Goal: Communication & Community: Ask a question

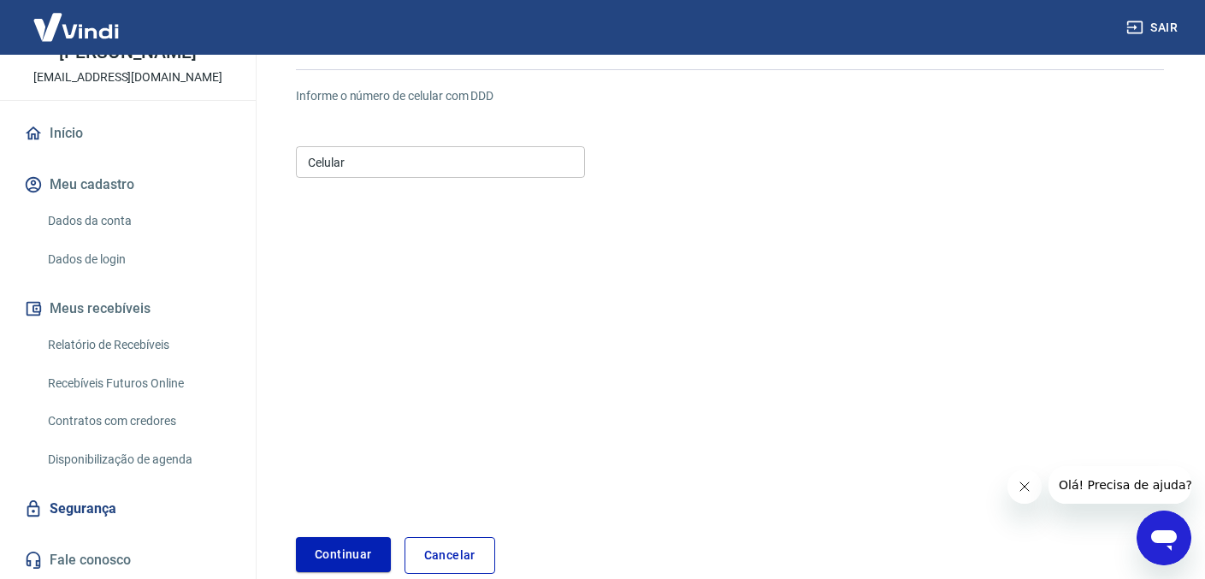
scroll to position [231, 0]
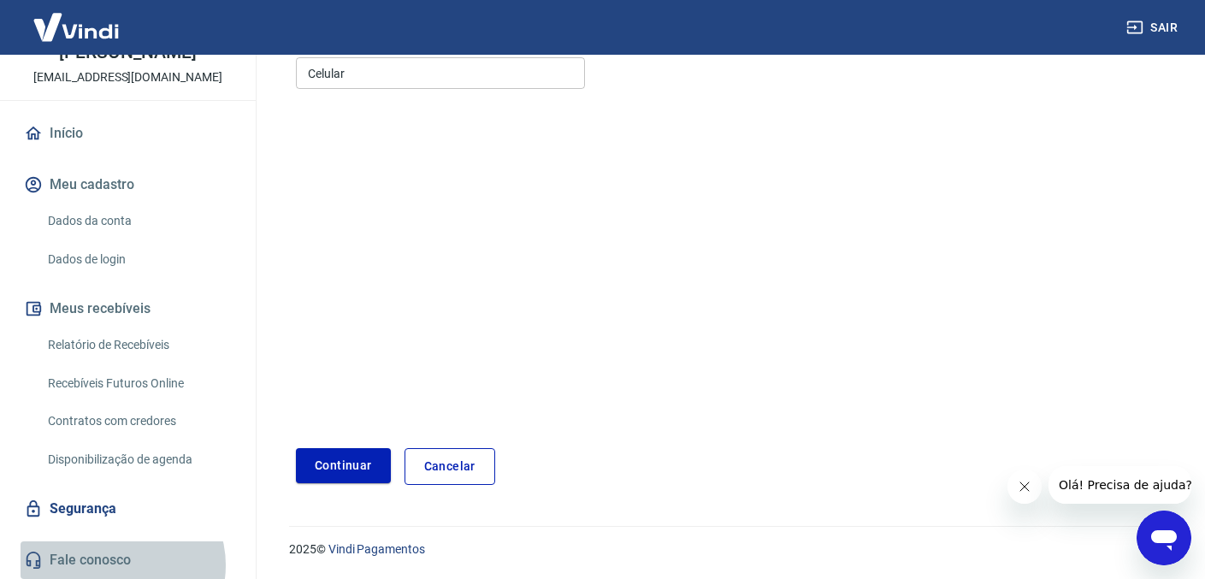
click at [119, 565] on link "Fale conosco" at bounding box center [128, 560] width 215 height 38
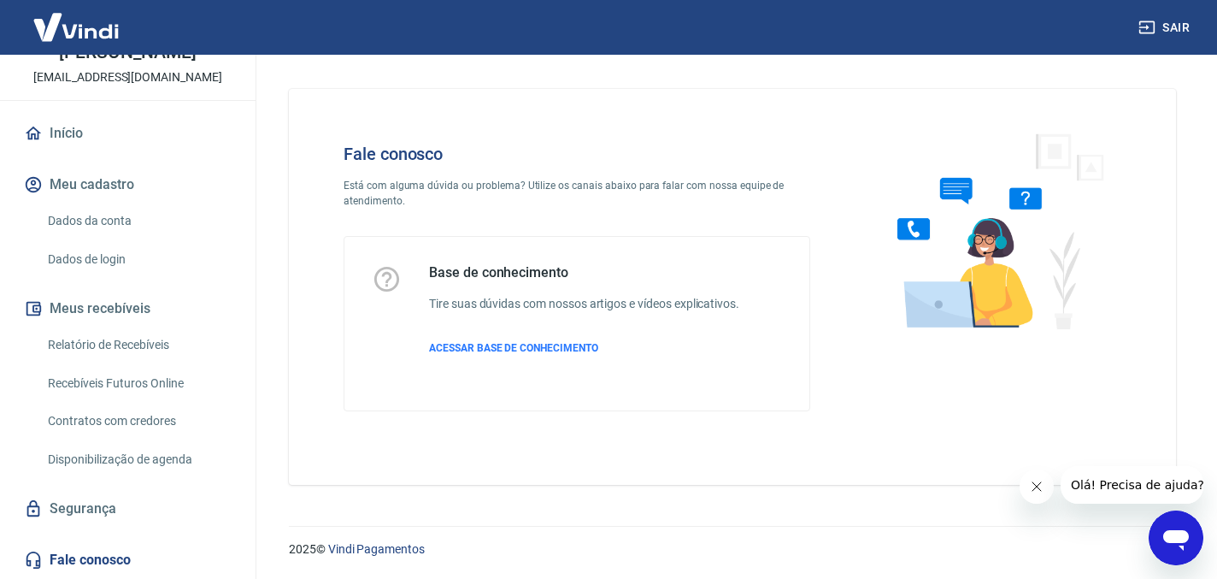
click at [1166, 530] on icon "Open messaging window" at bounding box center [1176, 537] width 31 height 31
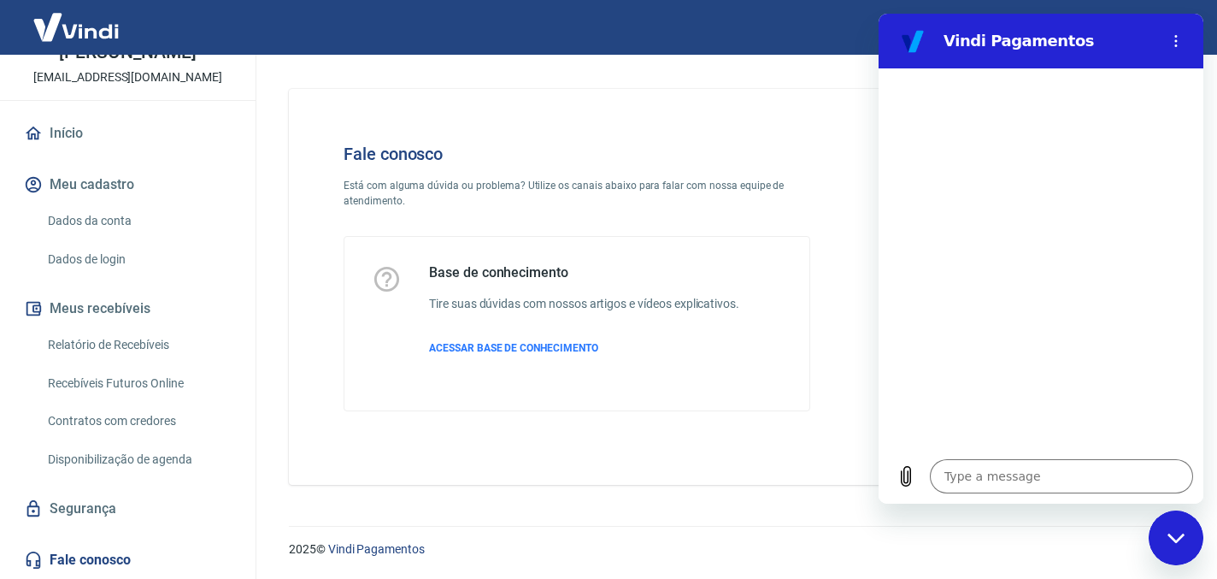
click at [775, 482] on div "Fale conosco Está com alguma dúvida ou problema? Utilize os canais abaixo para …" at bounding box center [732, 287] width 887 height 396
click at [538, 236] on div "Base de conhecimento Tire suas dúvidas com nossos artigos e vídeos explicativos…" at bounding box center [577, 323] width 467 height 175
click at [1187, 539] on div "Close messaging window" at bounding box center [1176, 537] width 51 height 51
type textarea "x"
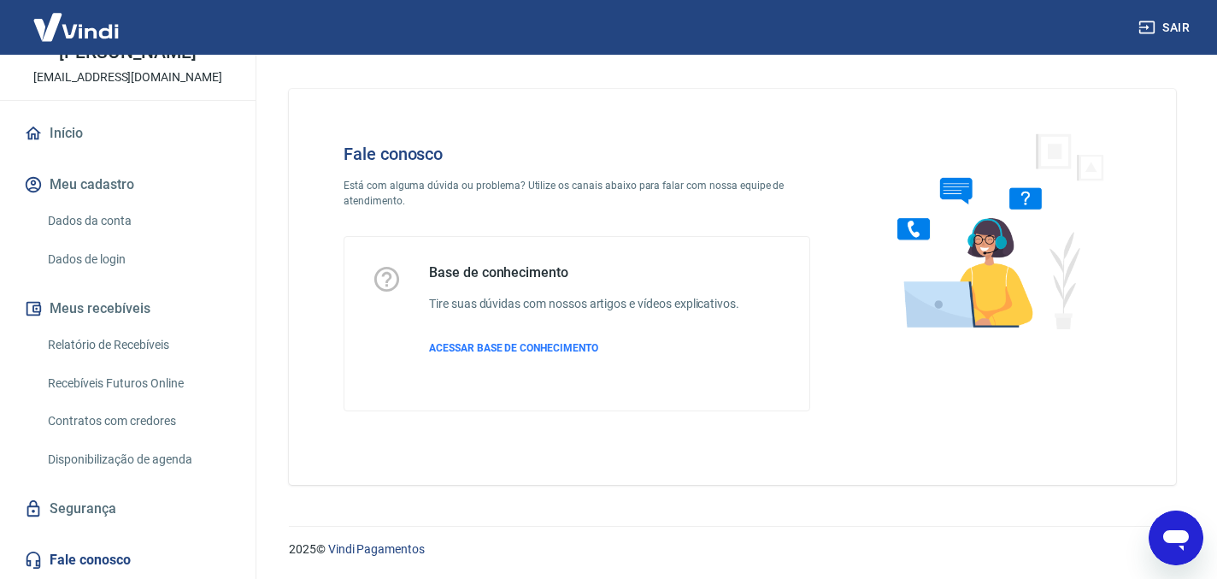
click at [106, 557] on link "Fale conosco" at bounding box center [128, 560] width 215 height 38
click at [87, 221] on link "Dados da conta" at bounding box center [138, 220] width 194 height 35
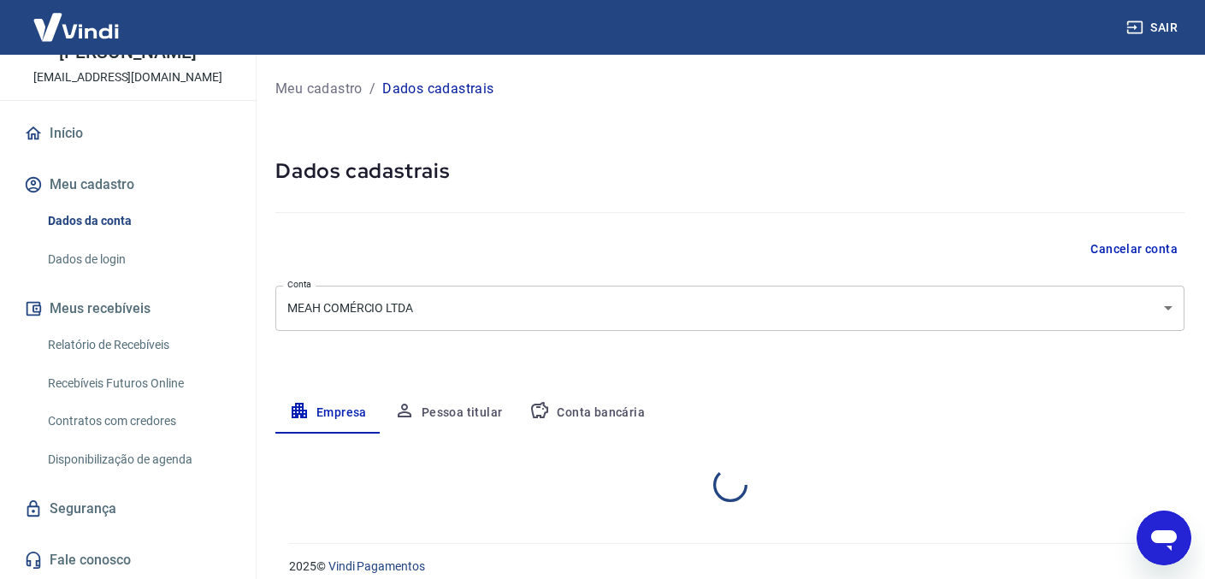
select select "SP"
click at [74, 28] on img at bounding box center [76, 27] width 111 height 52
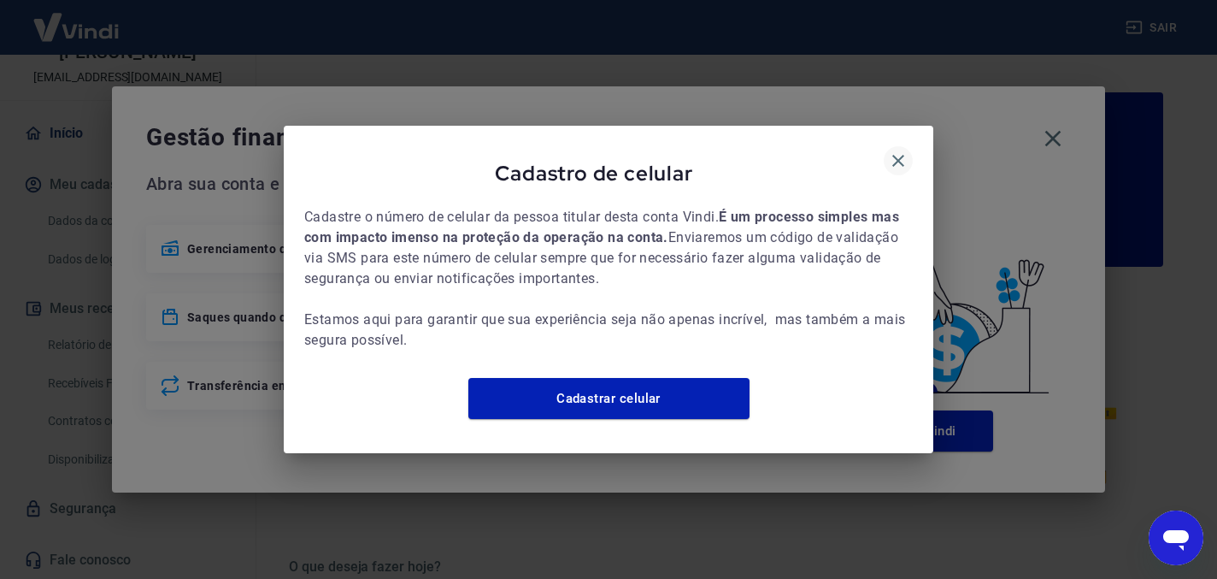
click at [889, 150] on icon "button" at bounding box center [898, 160] width 21 height 21
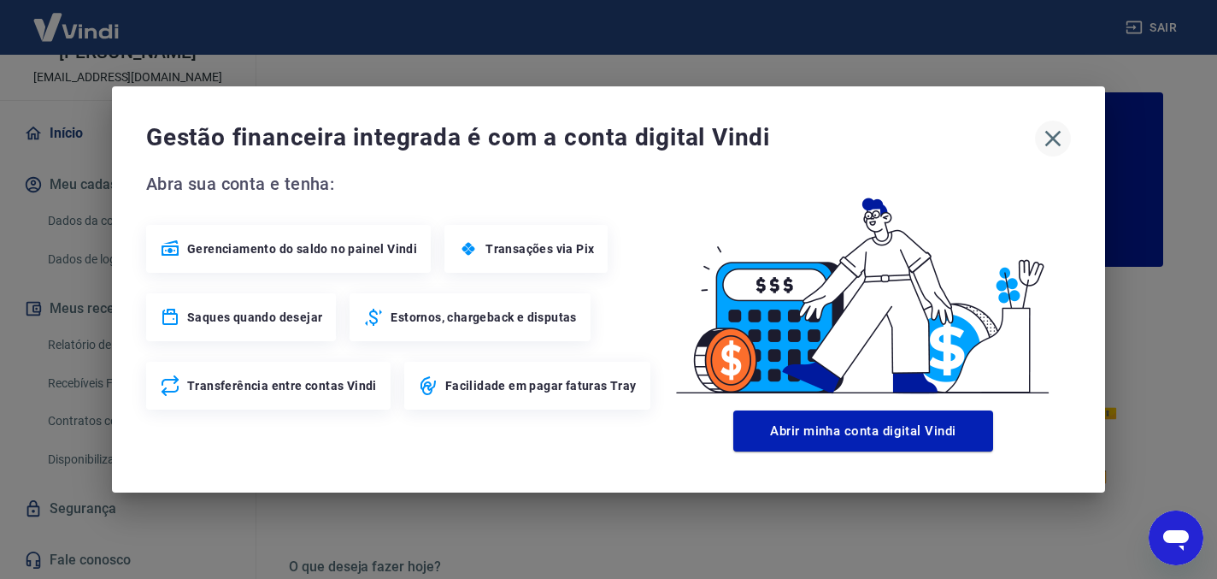
click at [1053, 136] on icon "button" at bounding box center [1054, 139] width 16 height 16
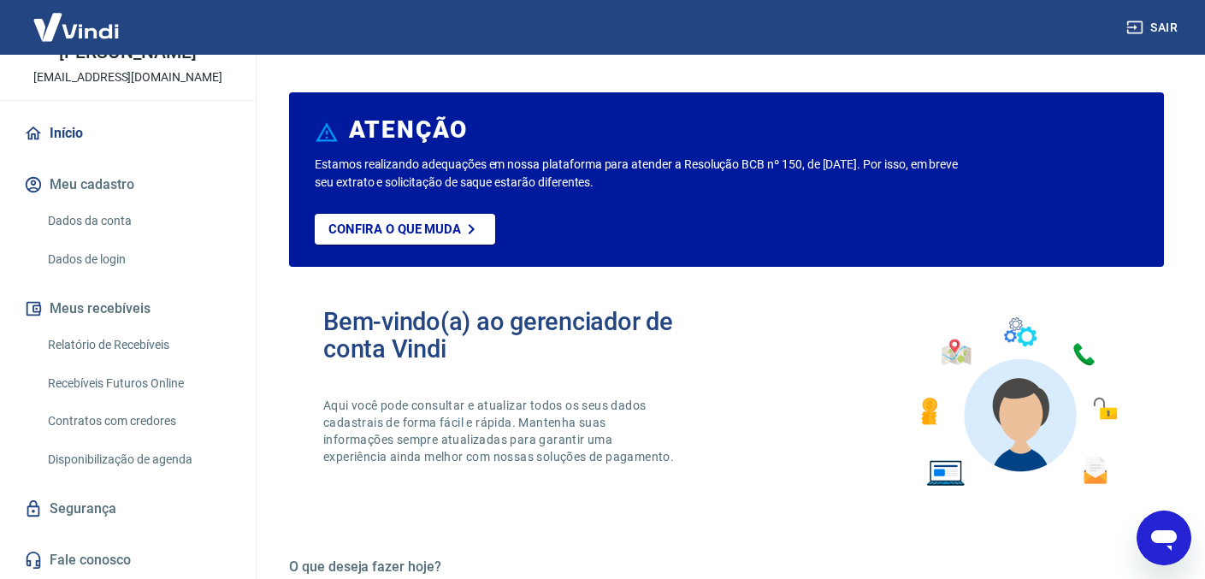
click at [1155, 540] on icon "Open messaging window" at bounding box center [1164, 540] width 26 height 21
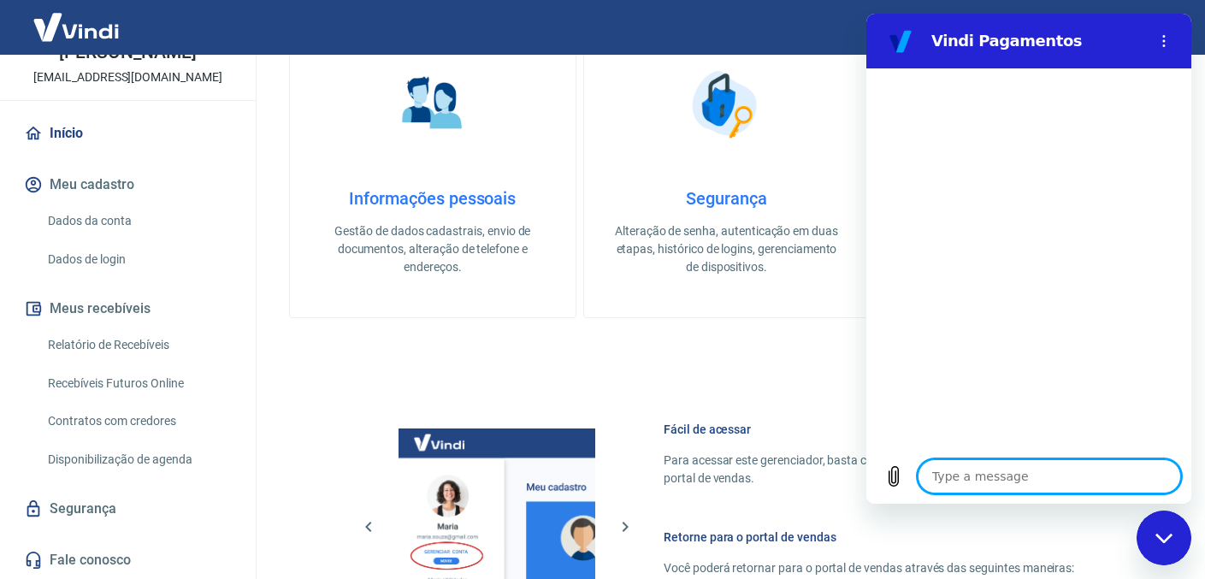
scroll to position [517, 0]
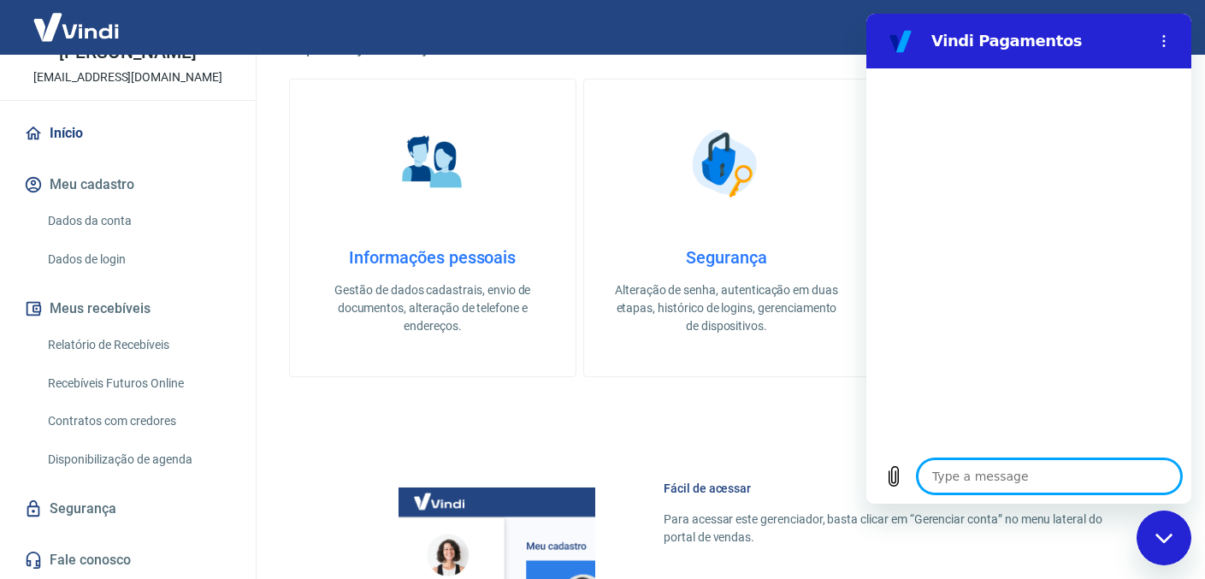
click at [522, 428] on div "ATENÇÃO Estamos realizando adequações em nossa plataforma para atender a Resolu…" at bounding box center [726, 252] width 875 height 1361
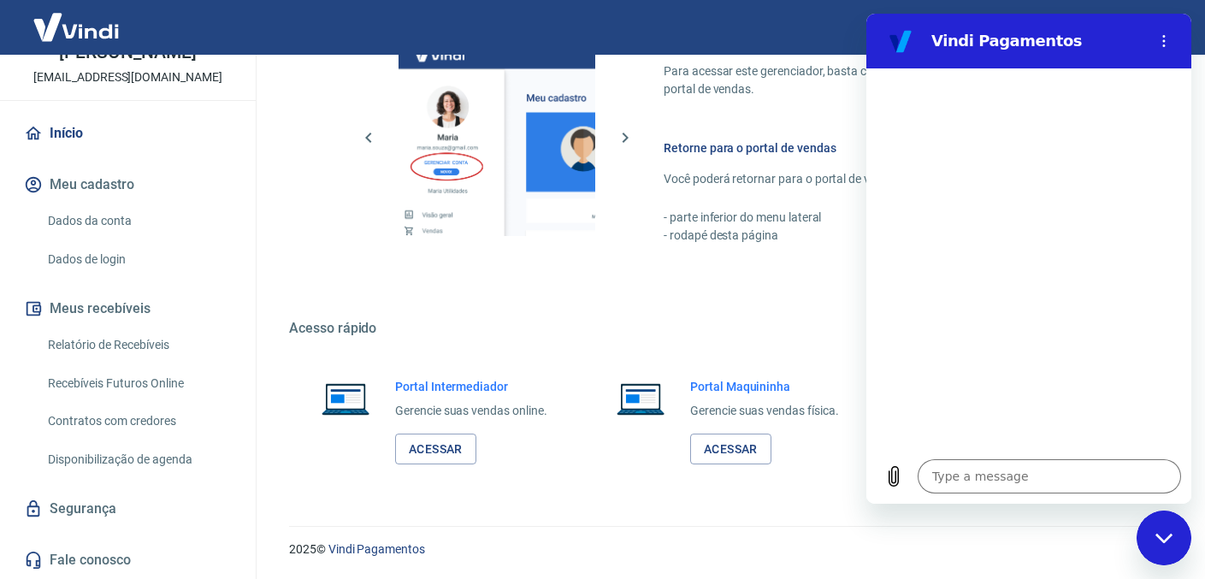
scroll to position [0, 0]
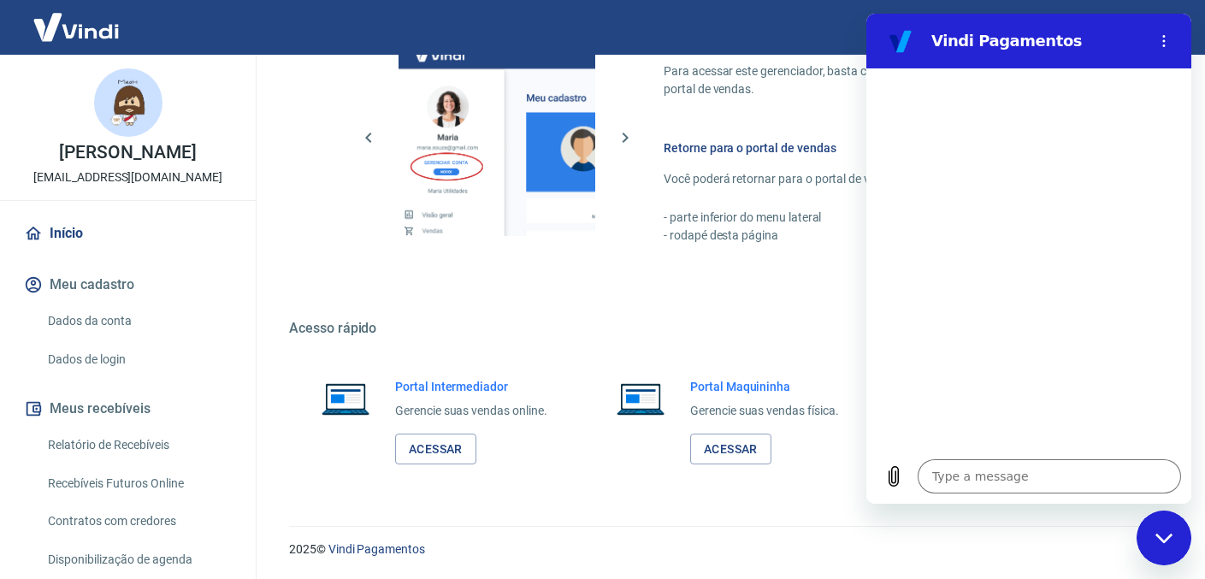
click at [1153, 539] on div "Close messaging window" at bounding box center [1163, 537] width 51 height 51
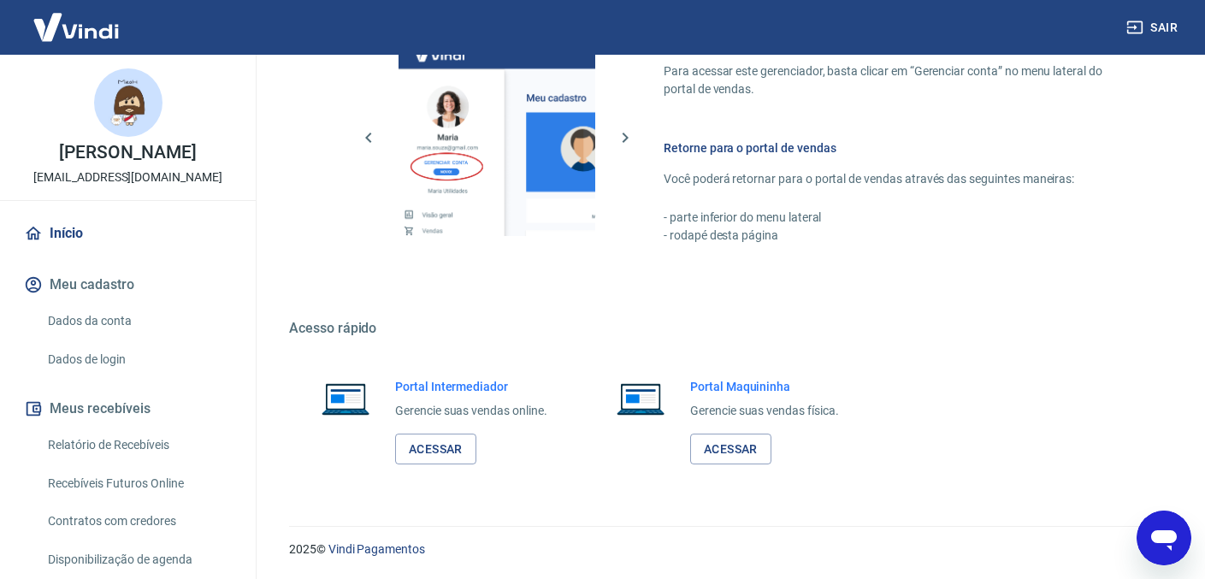
click at [1154, 538] on icon "Open messaging window" at bounding box center [1164, 540] width 26 height 21
type textarea "x"
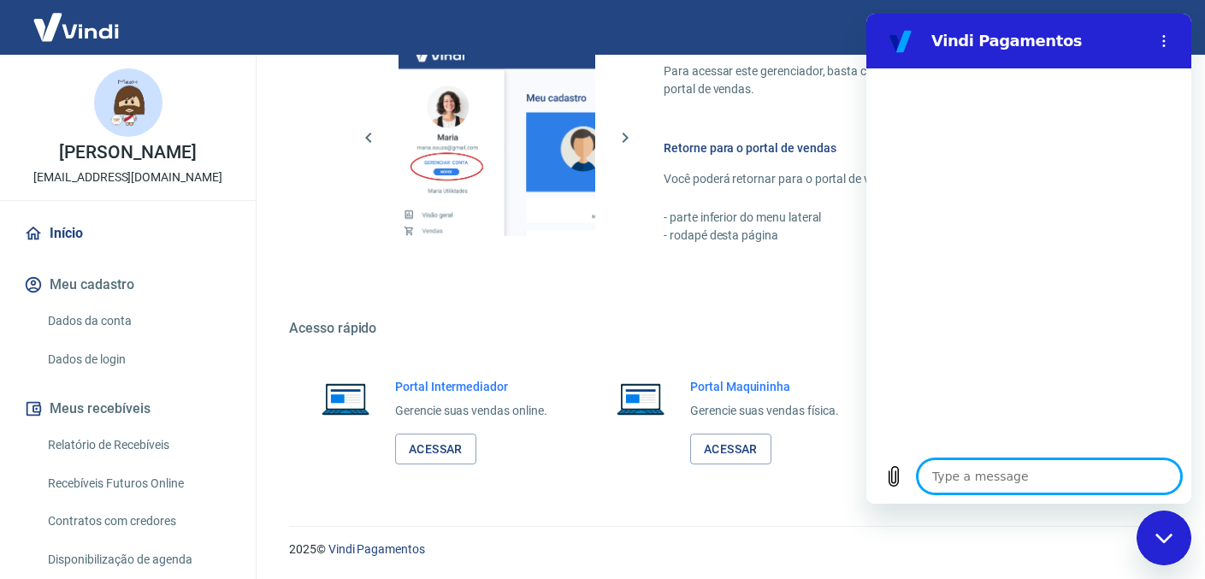
click at [1062, 473] on textarea at bounding box center [1048, 476] width 263 height 34
type textarea "m"
type textarea "x"
type textarea "me"
type textarea "x"
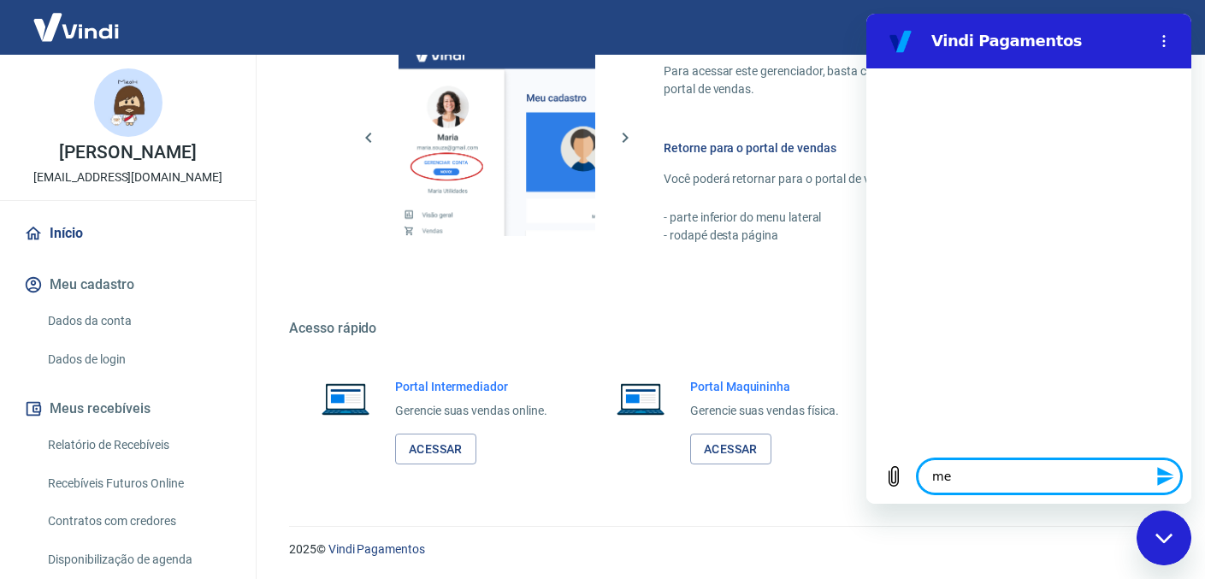
type textarea "meu"
type textarea "x"
type textarea "meus"
type textarea "x"
type textarea "meus"
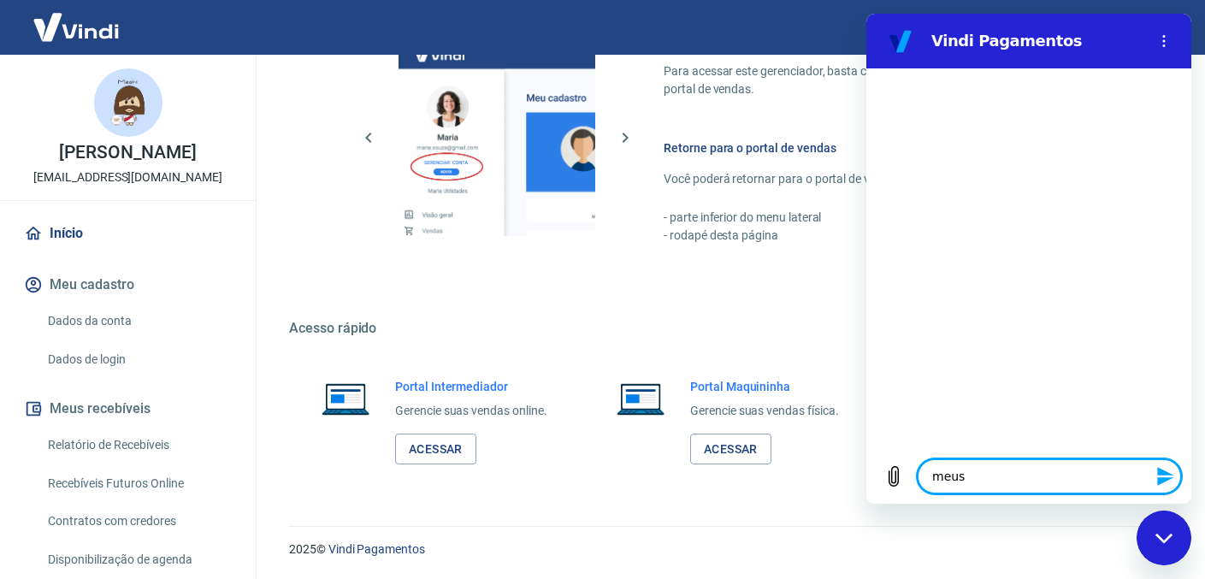
type textarea "x"
type textarea "meus c"
type textarea "x"
type textarea "meus ch"
type textarea "x"
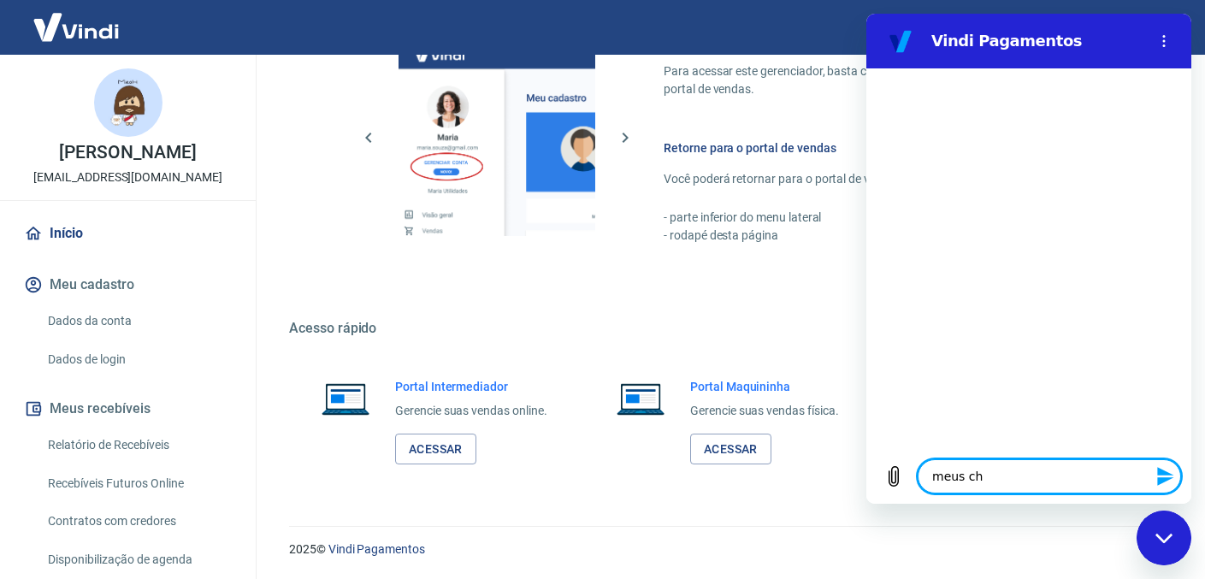
type textarea "meus cha"
type textarea "x"
type textarea "meus cham"
type textarea "x"
type textarea "meus chama"
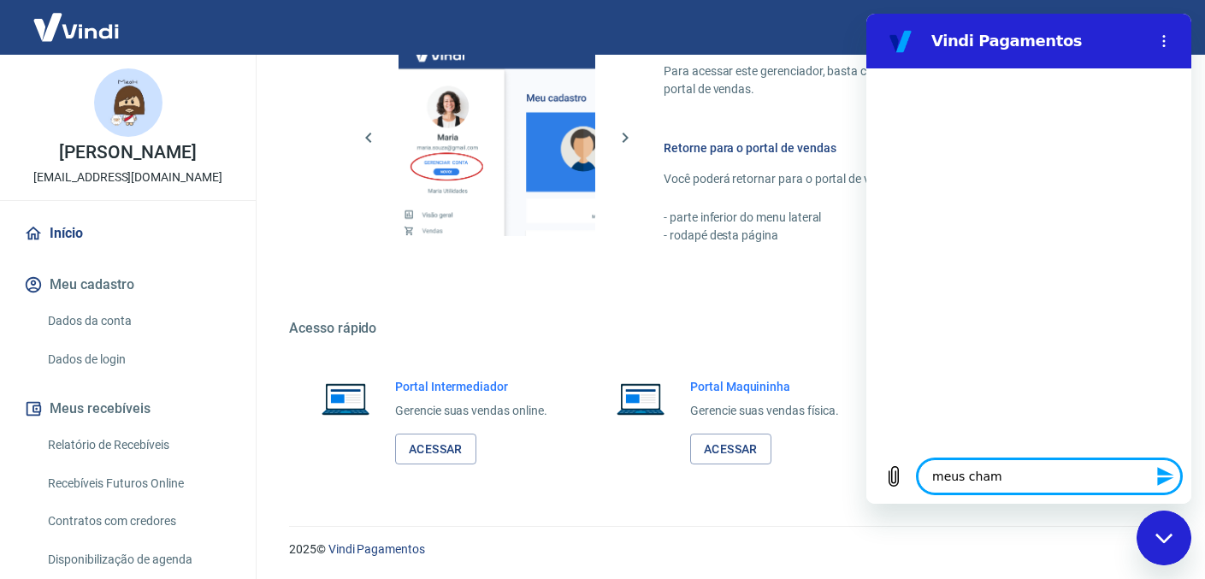
type textarea "x"
type textarea "meus chamad"
type textarea "x"
type textarea "meus chamado"
type textarea "x"
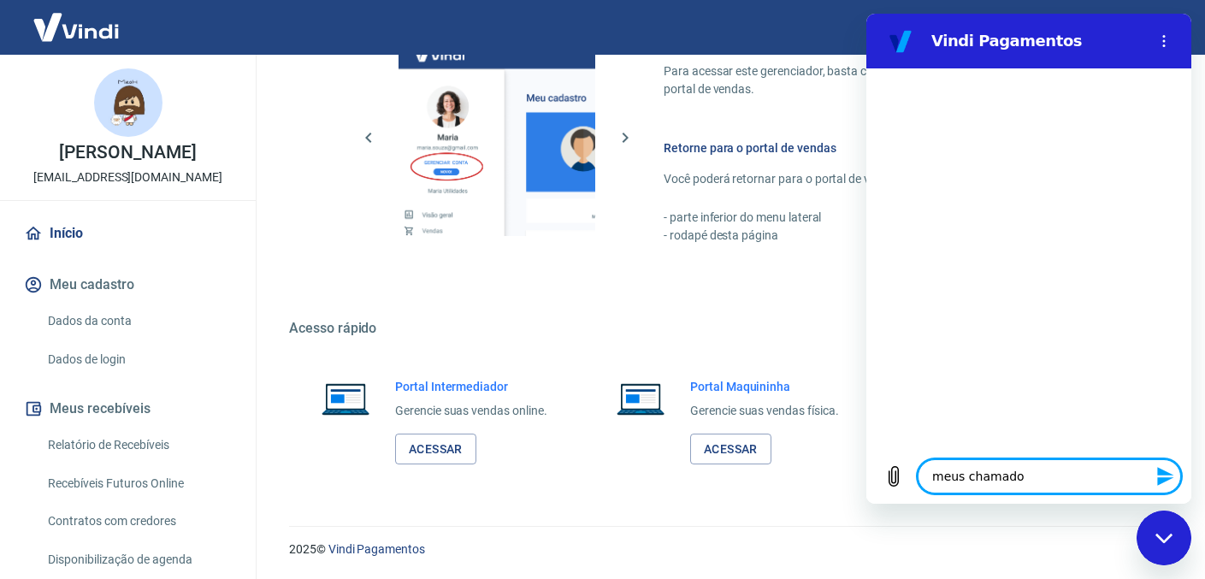
type textarea "meus chamados"
type textarea "x"
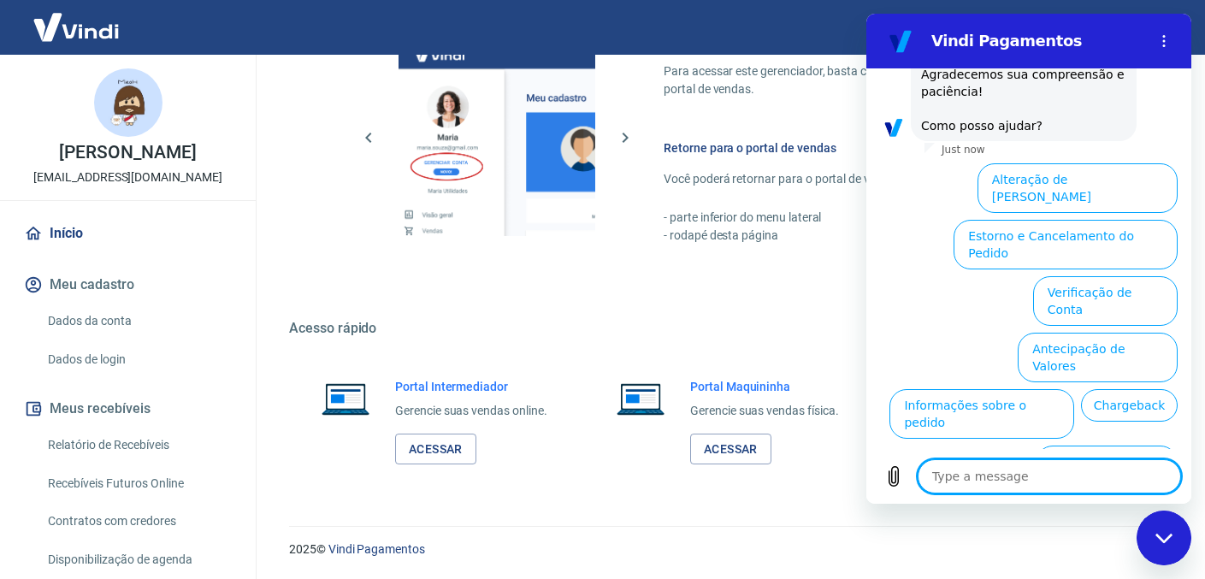
scroll to position [286, 0]
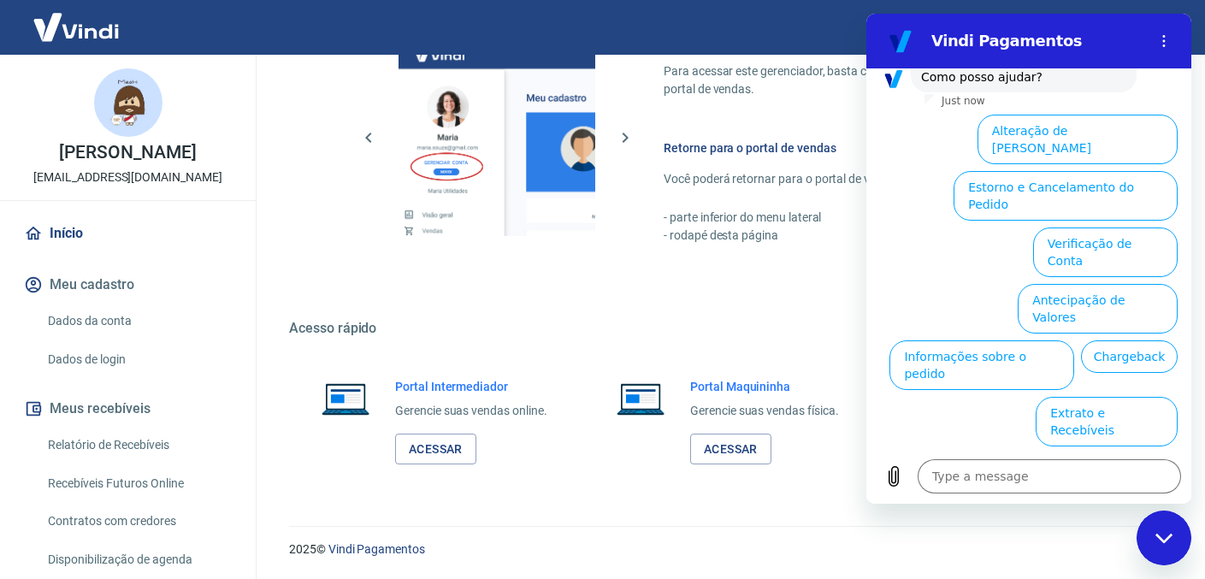
click at [1163, 44] on icon "Options menu" at bounding box center [1164, 41] width 14 height 14
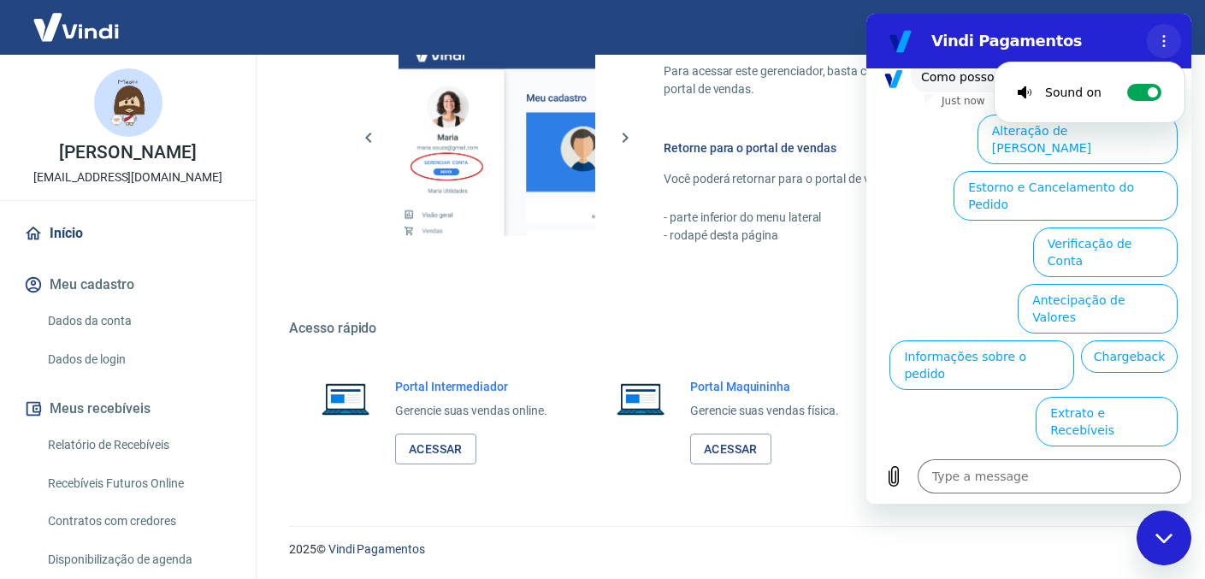
click at [1163, 44] on icon "Options menu" at bounding box center [1164, 41] width 14 height 14
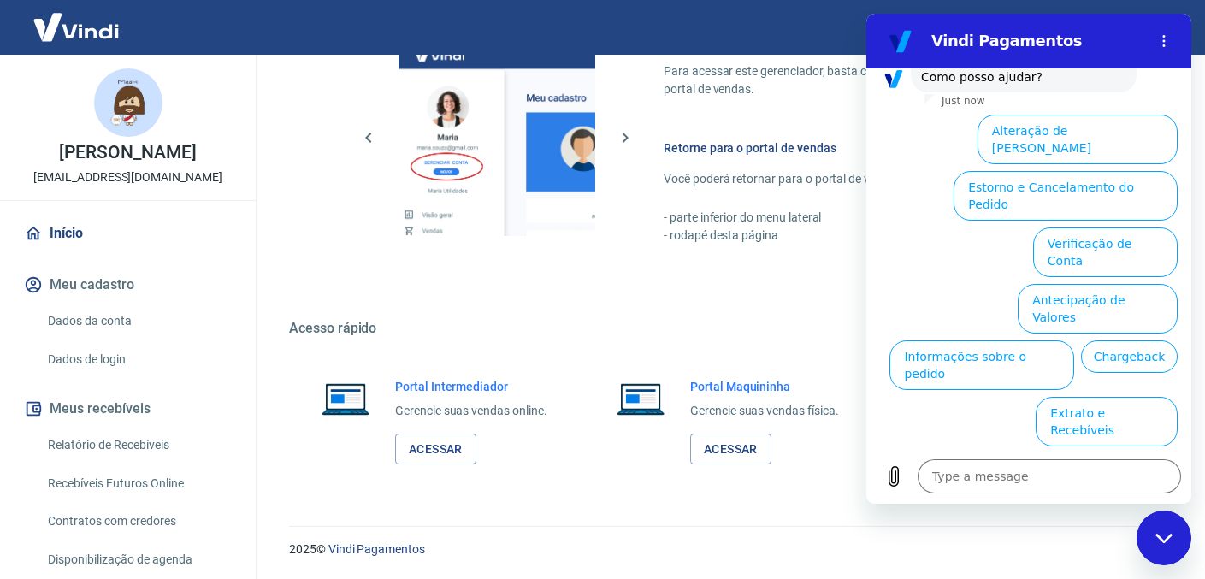
click at [1151, 548] on div "Close messaging window" at bounding box center [1163, 537] width 51 height 51
type textarea "x"
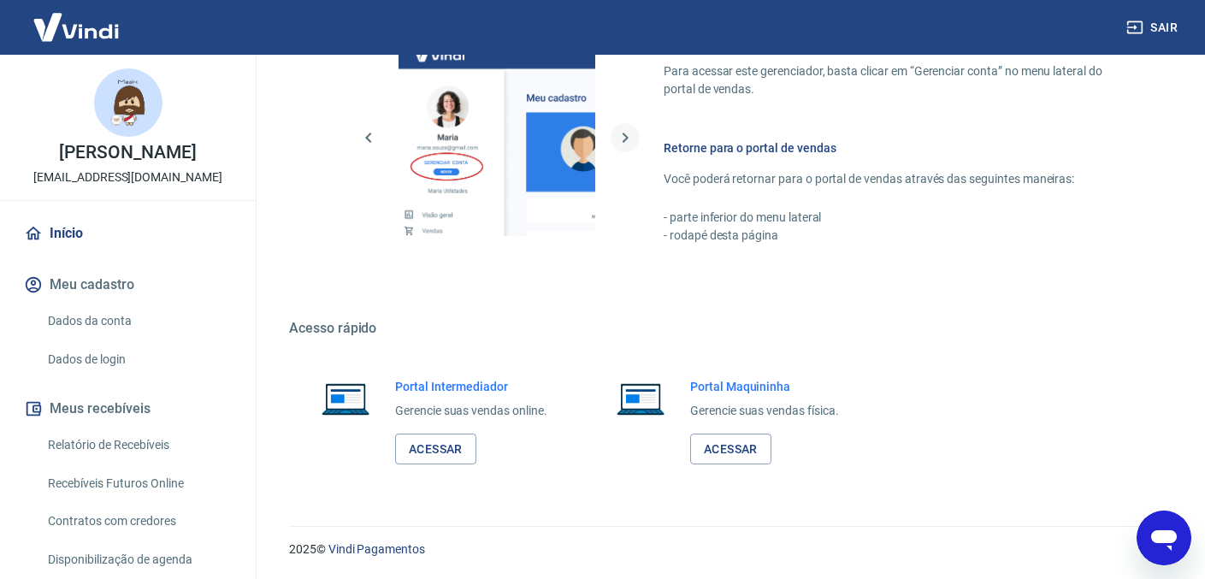
click at [628, 139] on icon "button" at bounding box center [625, 137] width 21 height 21
click at [379, 138] on button "button" at bounding box center [368, 137] width 29 height 29
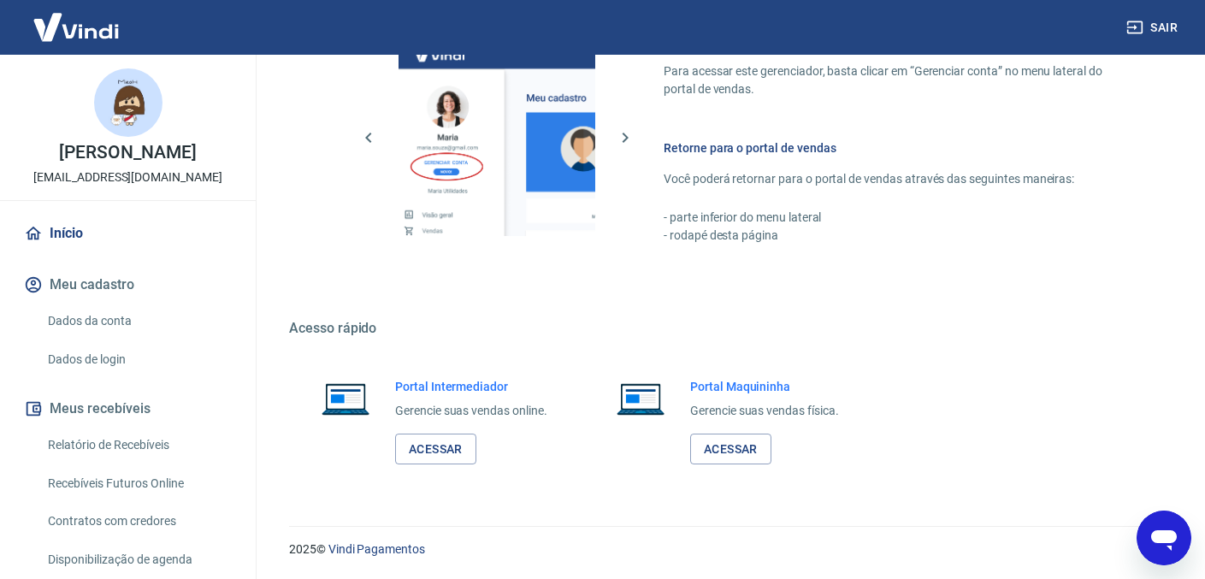
click at [120, 125] on img at bounding box center [128, 102] width 68 height 68
click at [65, 230] on link "Início" at bounding box center [128, 234] width 215 height 38
